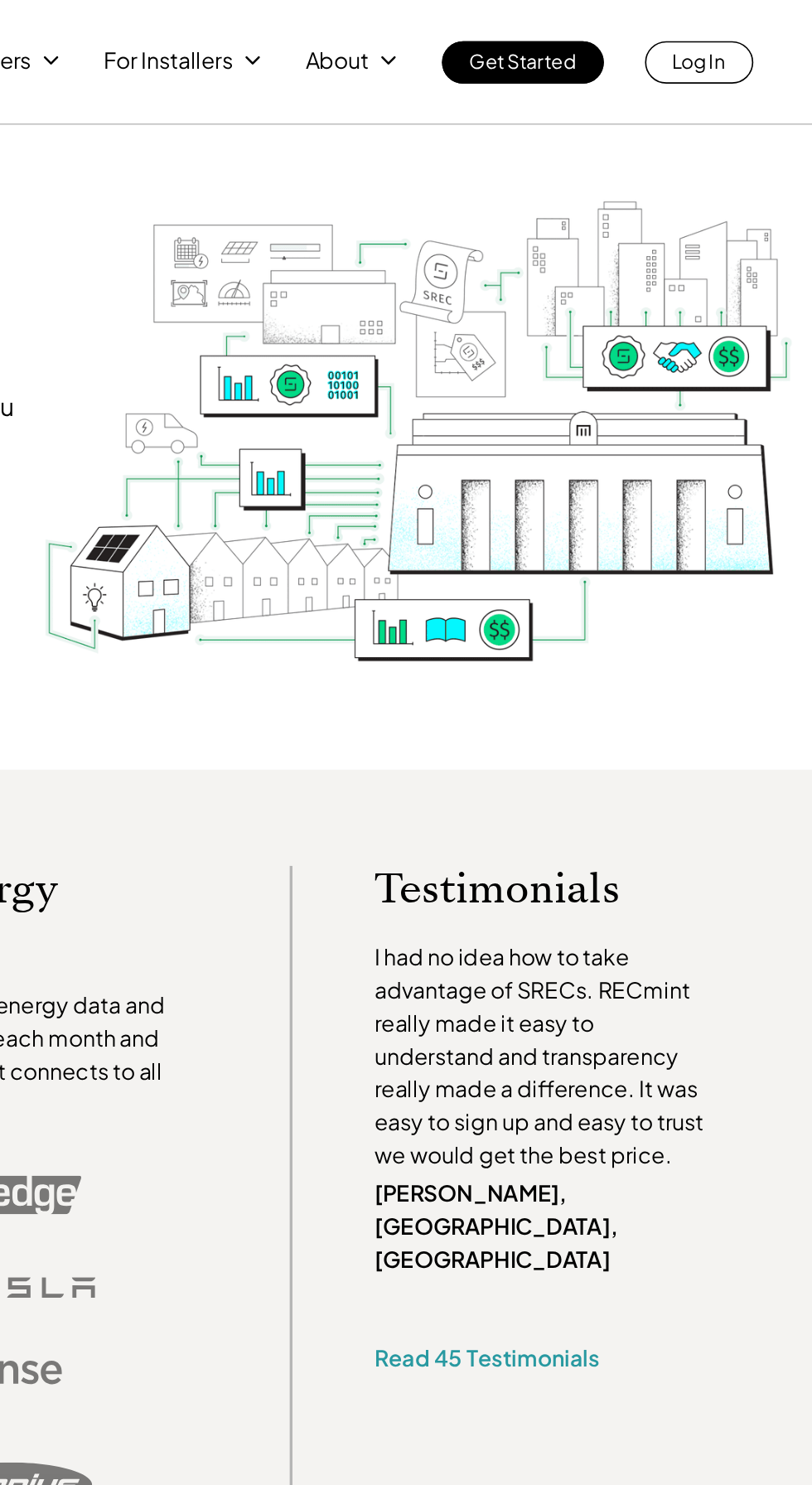
click at [555, 41] on icon at bounding box center [555, 36] width 15 height 15
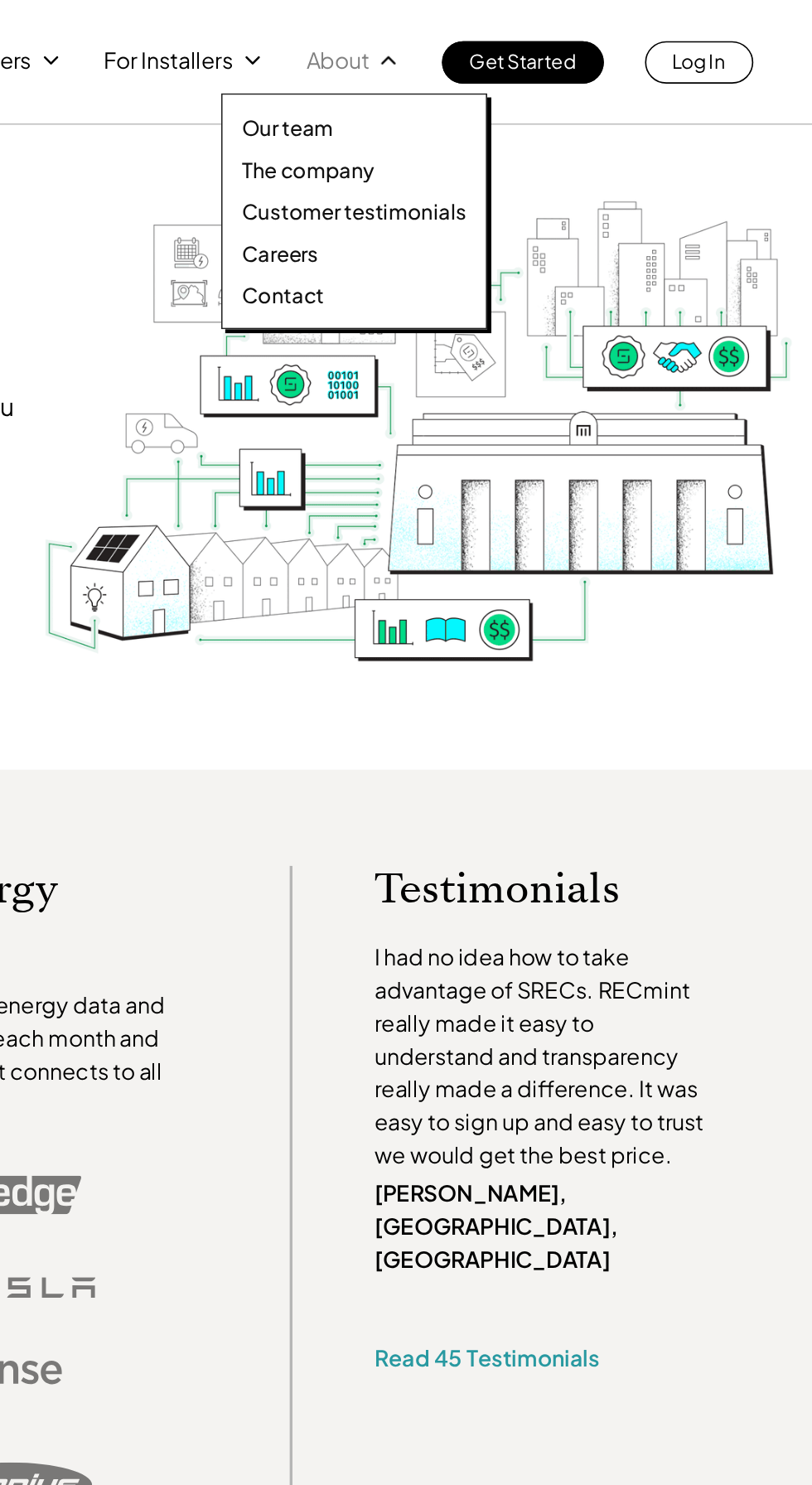
click at [500, 155] on p "Careers" at bounding box center [490, 153] width 46 height 16
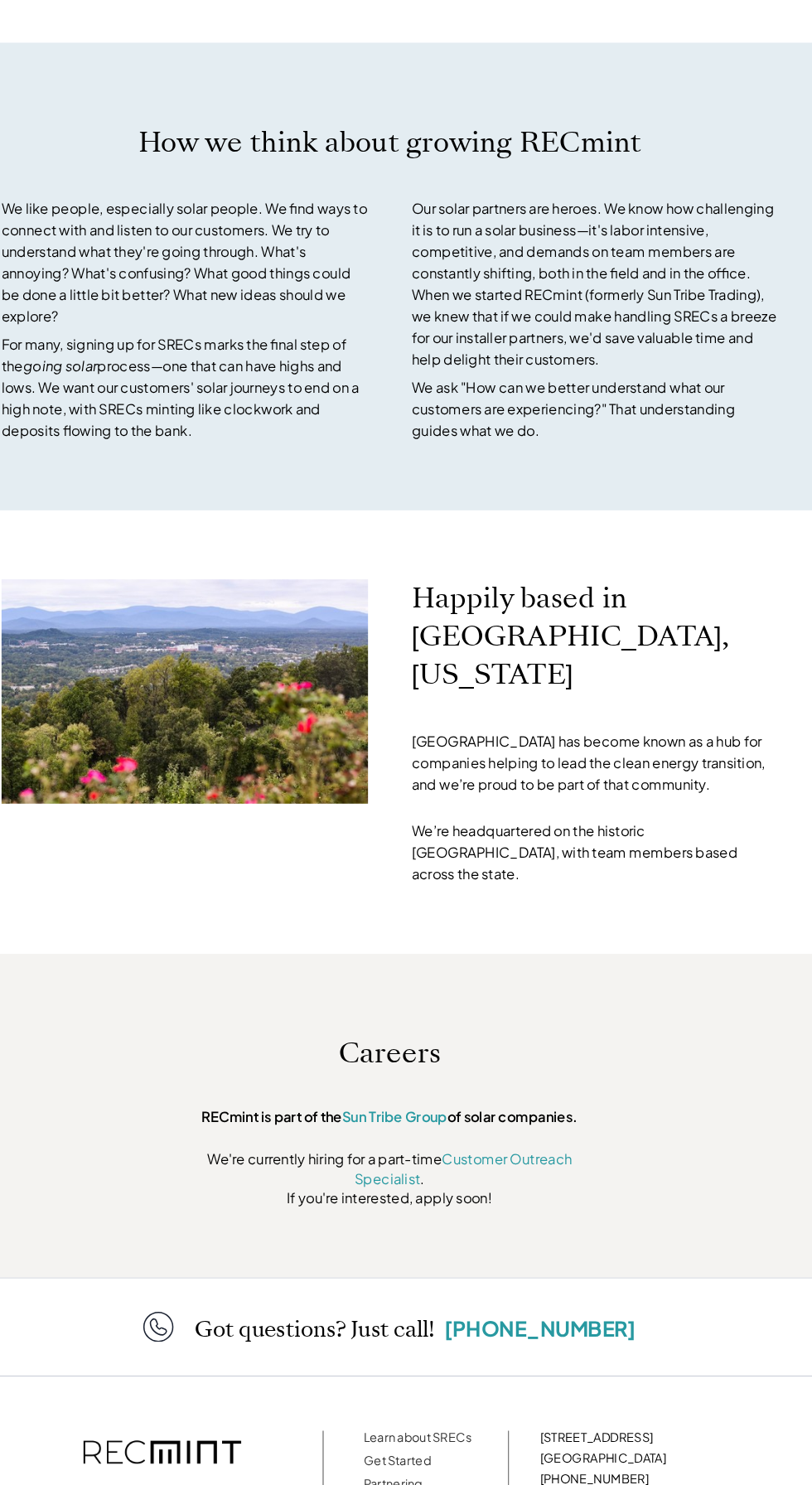
scroll to position [4251, 0]
click at [552, 1134] on link "Customer Outreach Specialist" at bounding box center [478, 1152] width 211 height 36
